Goal: Information Seeking & Learning: Learn about a topic

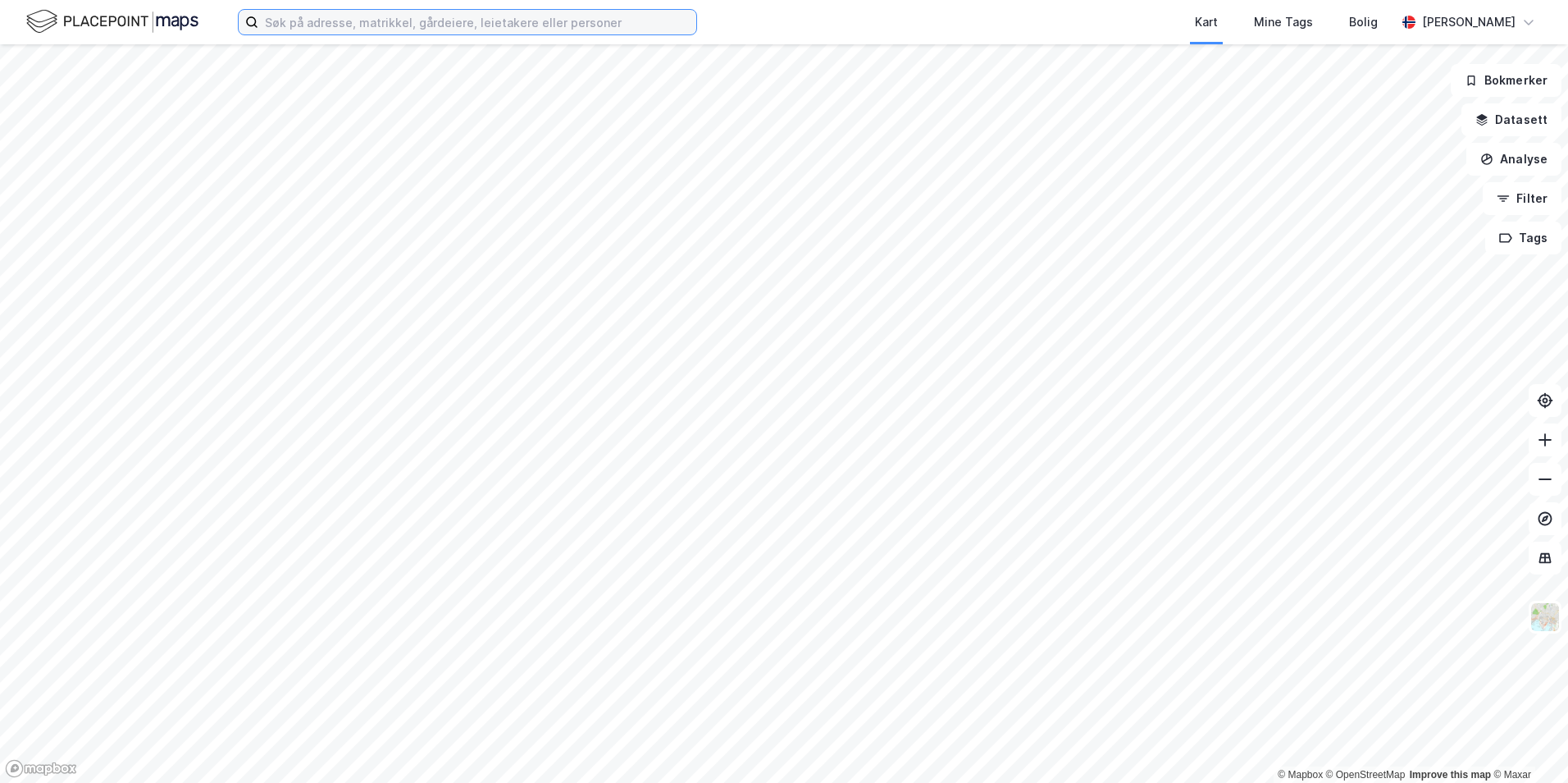
click at [423, 14] on input at bounding box center [477, 22] width 438 height 24
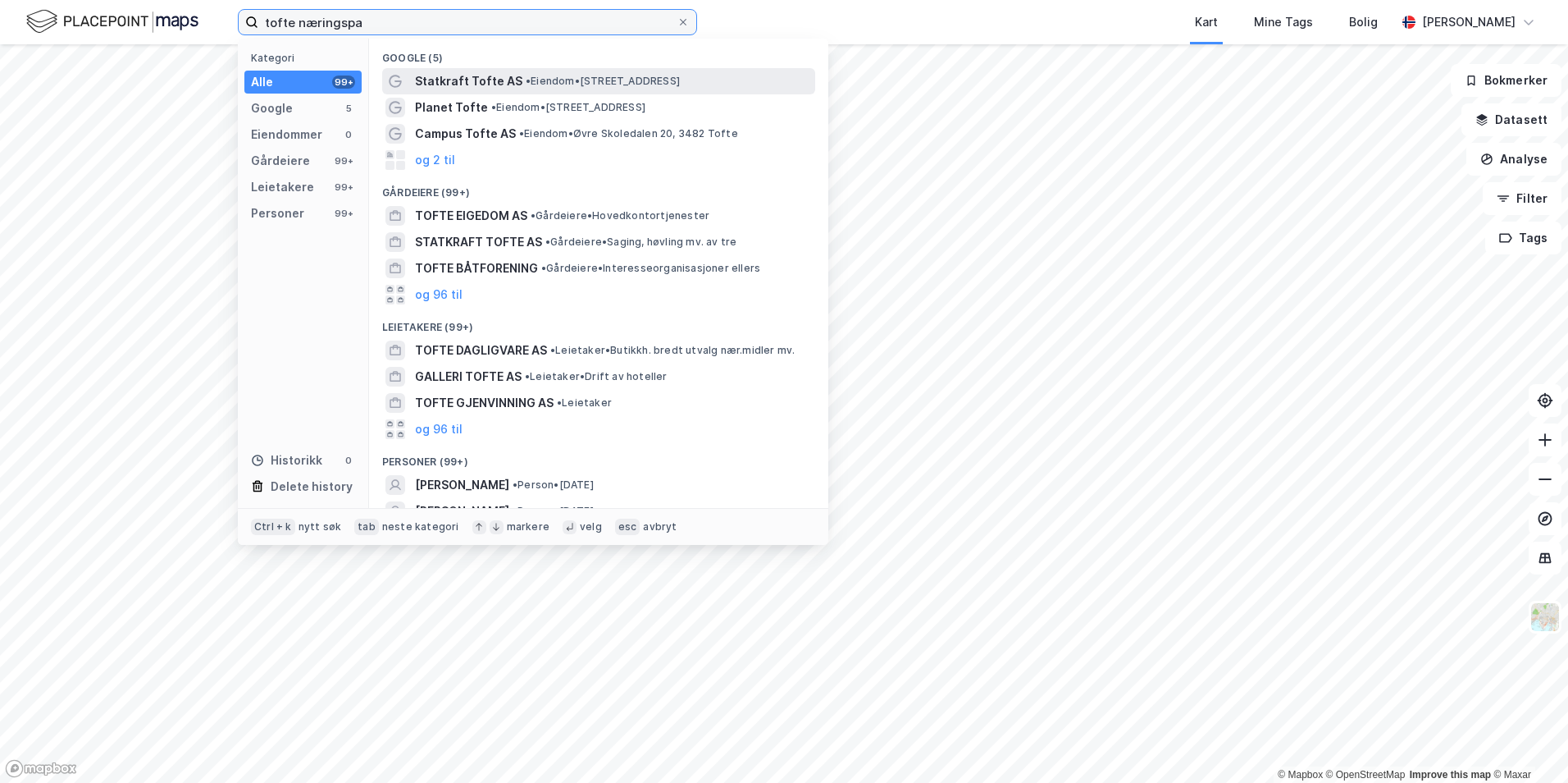
type input "tofte næringspa"
click at [436, 87] on span "Statkraft Tofte AS" at bounding box center [468, 80] width 108 height 20
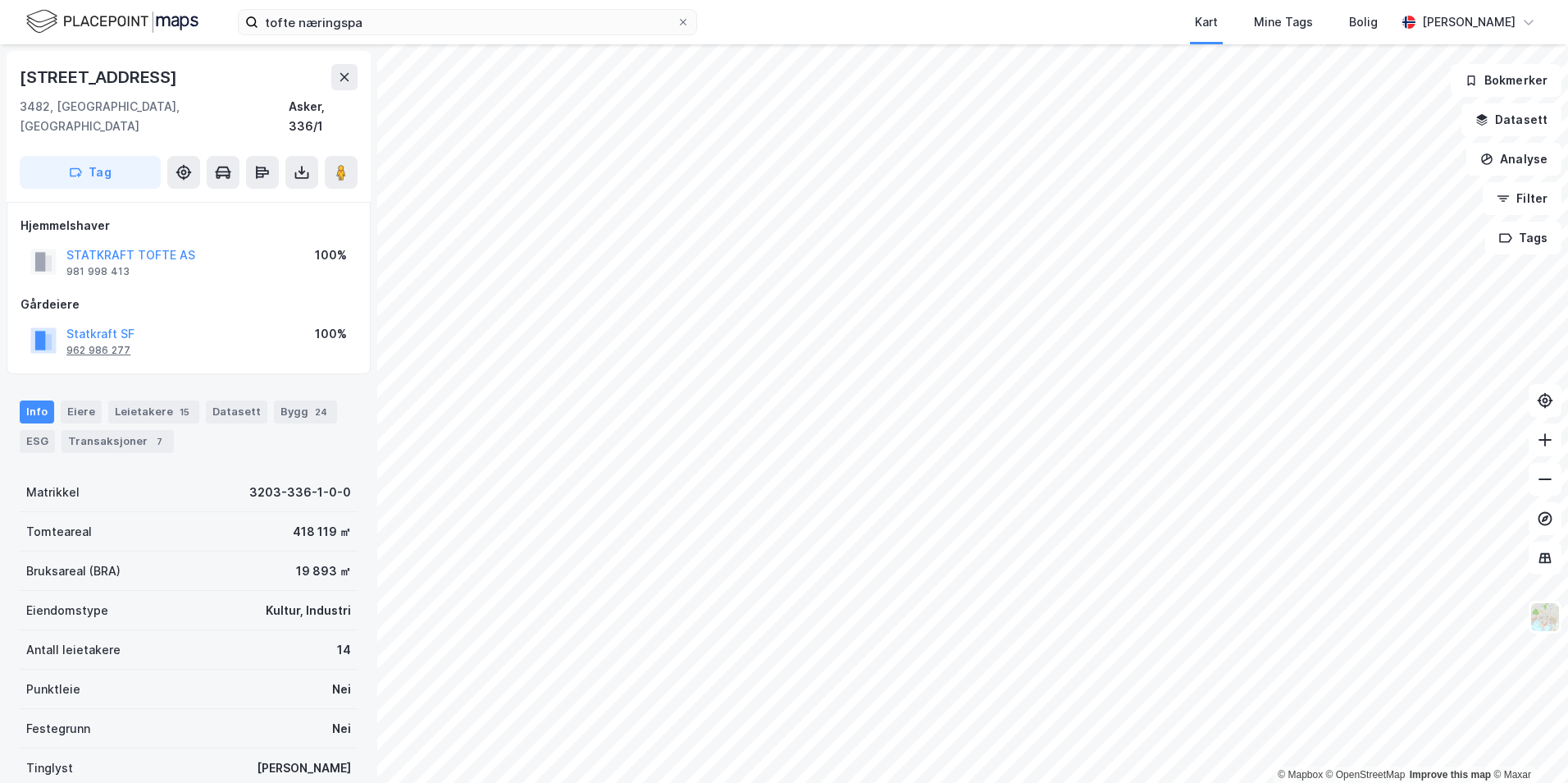
click at [120, 343] on div "962 986 277" at bounding box center [98, 350] width 64 height 13
click at [213, 321] on div "Statkraft SF 962 986 277 100%" at bounding box center [189, 341] width 337 height 39
drag, startPoint x: 203, startPoint y: 320, endPoint x: 182, endPoint y: 309, distance: 23.7
click at [203, 321] on div "Statkraft SF 962 986 277 100%" at bounding box center [189, 341] width 337 height 39
click at [0, 0] on button "Statkraft SF" at bounding box center [0, 0] width 0 height 0
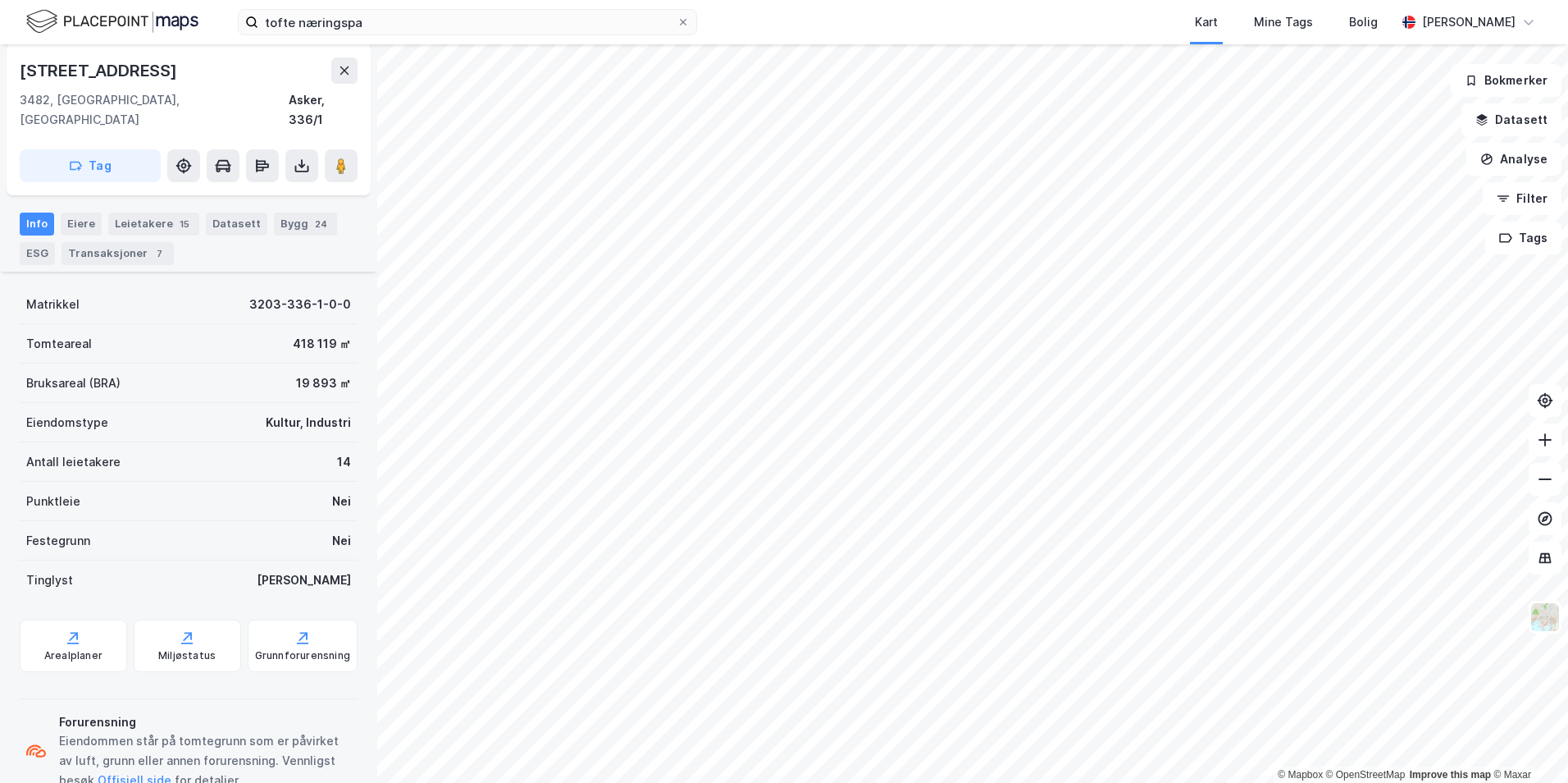
scroll to position [216, 0]
